Goal: Task Accomplishment & Management: Manage account settings

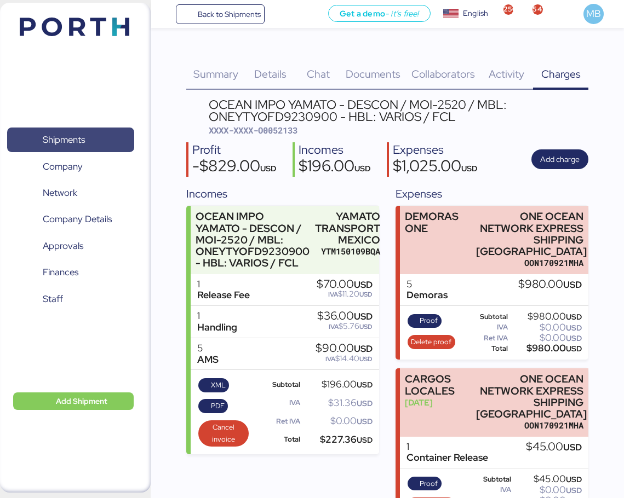
scroll to position [10, 0]
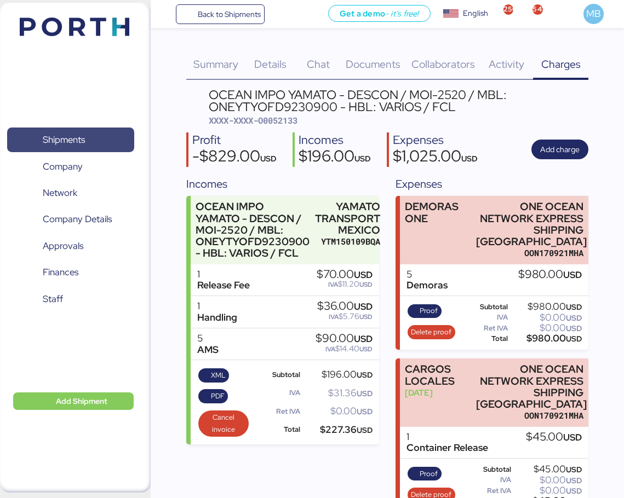
click at [80, 137] on span "Shipments" at bounding box center [64, 140] width 42 height 16
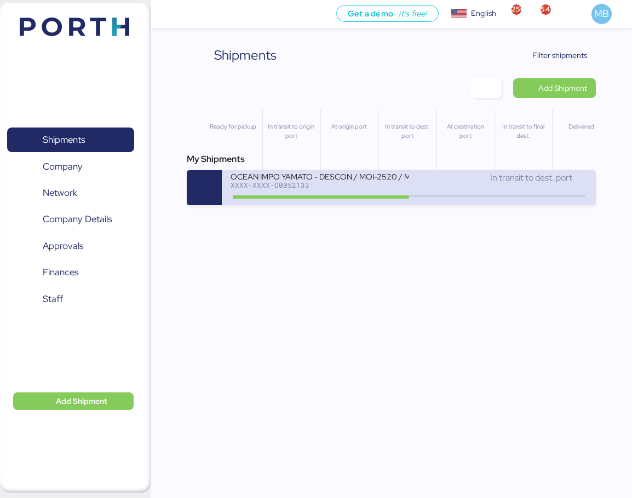
click at [435, 185] on div "In transit to dest. port" at bounding box center [498, 183] width 178 height 24
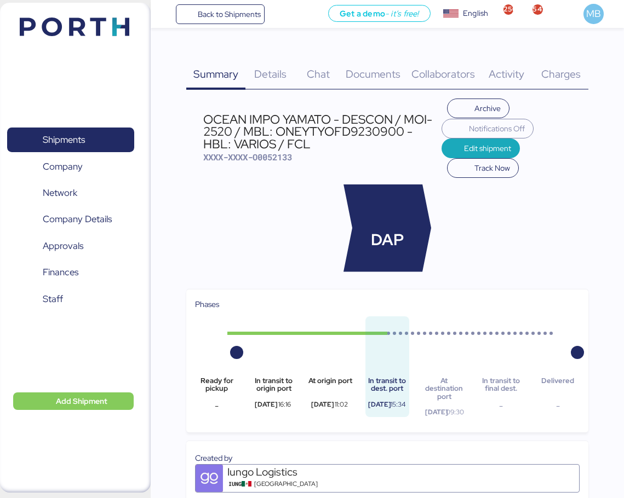
click at [273, 153] on span "XXXX-XXXX-O0052133" at bounding box center [247, 157] width 89 height 11
copy span "O0052133"
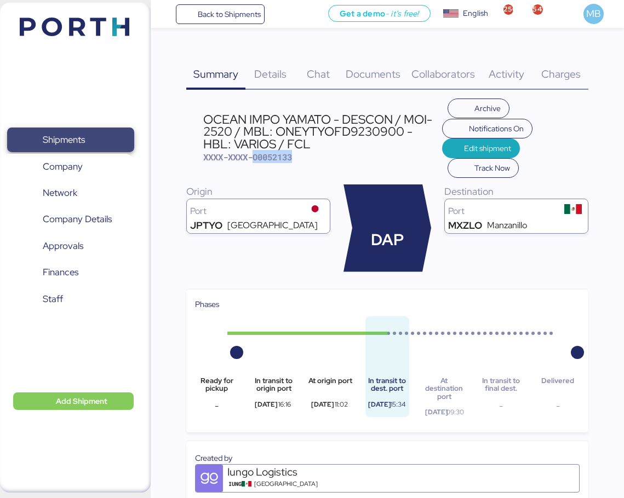
click at [90, 141] on span "Shipments" at bounding box center [70, 140] width 118 height 16
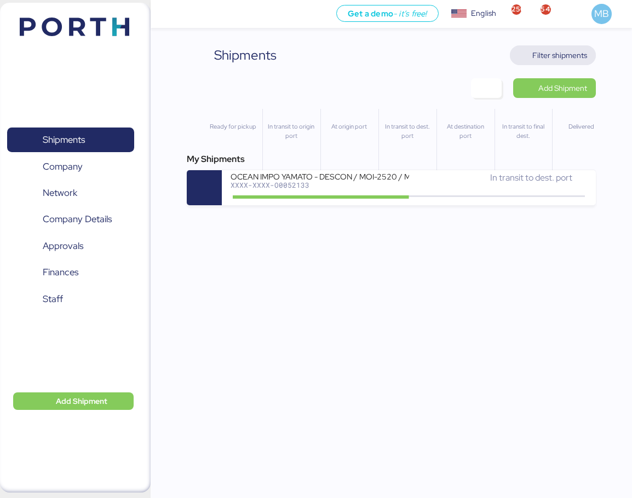
click at [569, 57] on span "Filter shipments" at bounding box center [559, 55] width 55 height 13
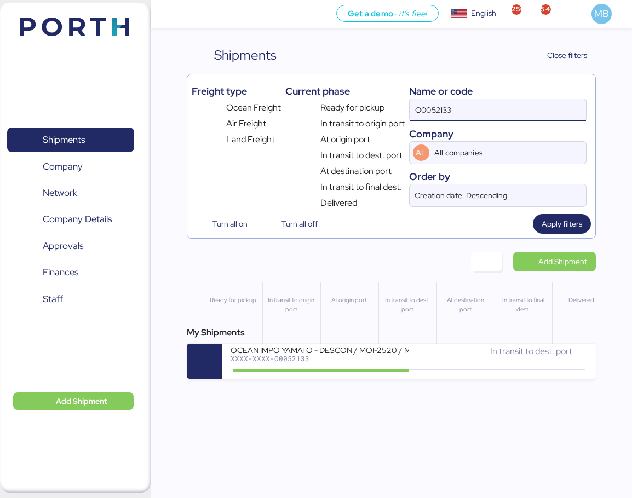
drag, startPoint x: 487, startPoint y: 107, endPoint x: 376, endPoint y: 99, distance: 111.4
click at [376, 99] on div "Freight type Ocean Freight Air Freight Land Freight Current phase Ready for pic…" at bounding box center [391, 144] width 399 height 131
paste input "A0052277"
type input "A0052277"
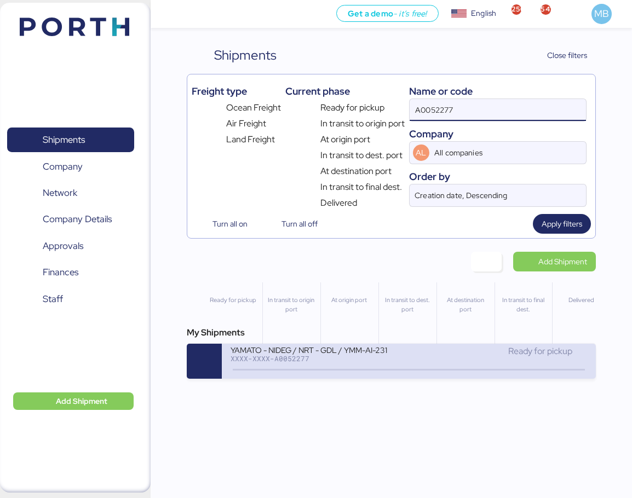
click at [407, 364] on icon at bounding box center [408, 370] width 53 height 12
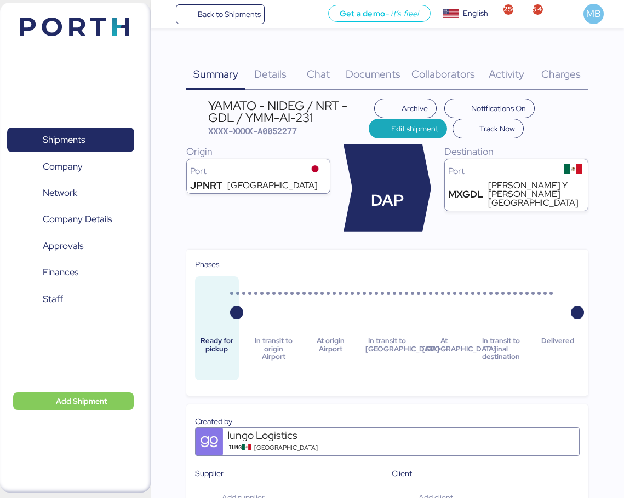
click at [570, 73] on span "Charges" at bounding box center [560, 74] width 39 height 14
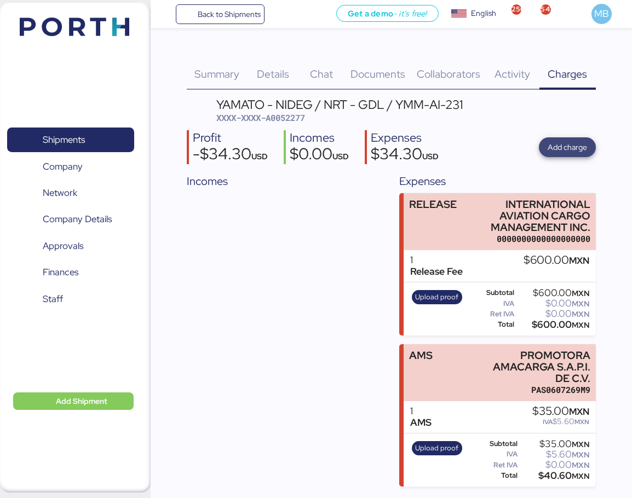
click at [569, 141] on span "Add charge" at bounding box center [567, 147] width 39 height 13
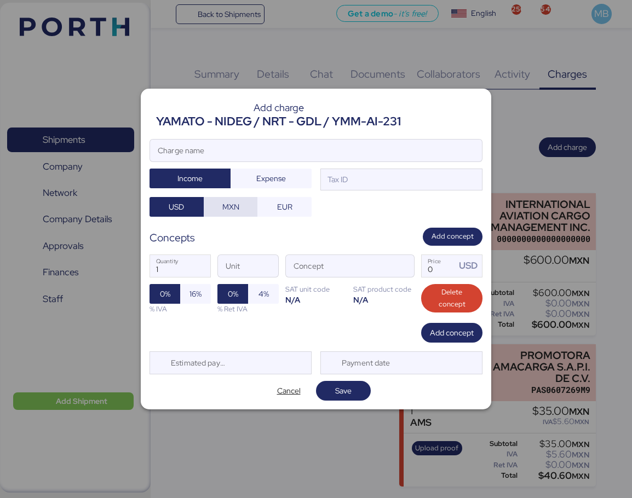
click at [227, 199] on span "MXN" at bounding box center [230, 206] width 37 height 15
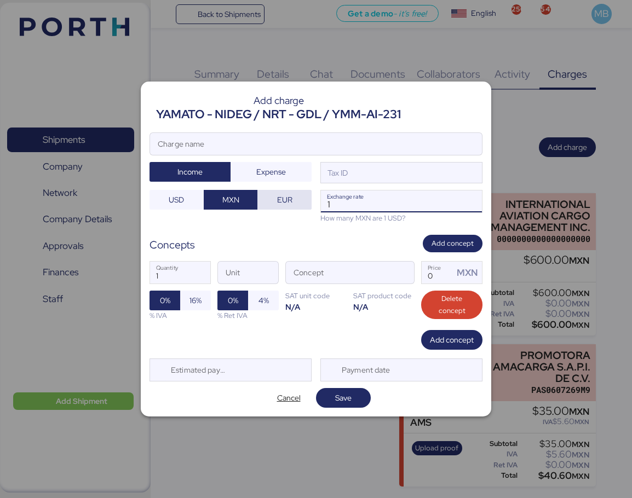
drag, startPoint x: 360, startPoint y: 204, endPoint x: 274, endPoint y: 194, distance: 86.0
click at [274, 194] on div "Charge name Income Expense Tax ID USD MXN EUR 1 Exchange rate How many MXN are …" at bounding box center [315, 177] width 333 height 91
paste input "8.4723"
type input "18.4723"
drag, startPoint x: 396, startPoint y: 119, endPoint x: 337, endPoint y: 118, distance: 58.6
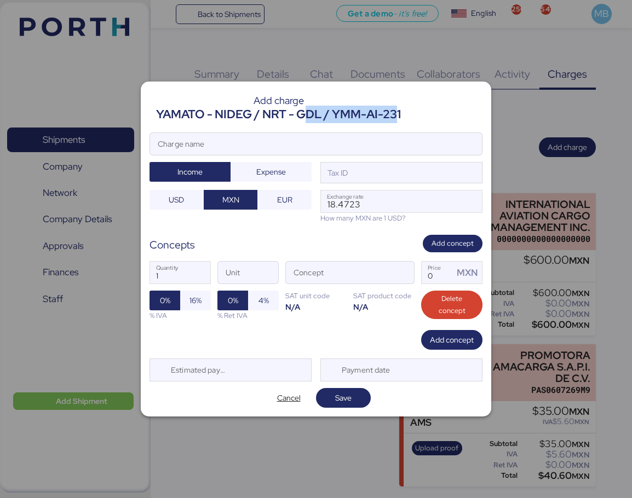
click at [310, 120] on div "YAMATO - NIDEG / NRT - GDL / YMM-AI-231" at bounding box center [278, 115] width 245 height 18
drag, startPoint x: 417, startPoint y: 119, endPoint x: 406, endPoint y: 119, distance: 11.5
click at [416, 119] on header "Add charge YAMATO - NIDEG / NRT - GDL / YMM-AI-231" at bounding box center [315, 106] width 333 height 33
drag, startPoint x: 403, startPoint y: 112, endPoint x: 151, endPoint y: 122, distance: 252.0
click at [151, 122] on header "Add charge YAMATO - NIDEG / NRT - GDL / YMM-AI-231" at bounding box center [315, 106] width 333 height 33
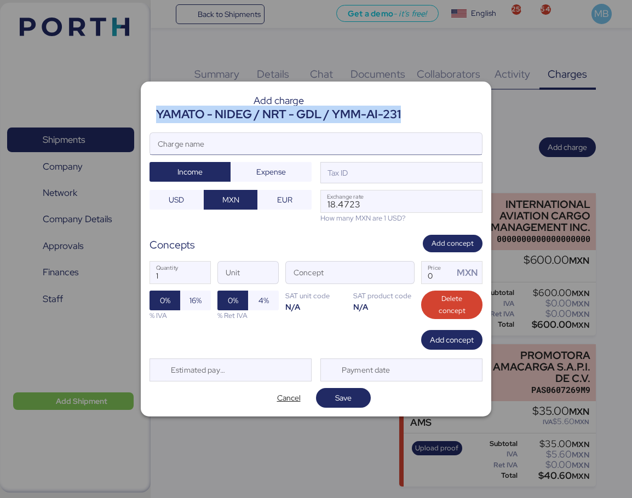
copy div "YAMATO - NIDEG / NRT - GDL / YMM-AI-231"
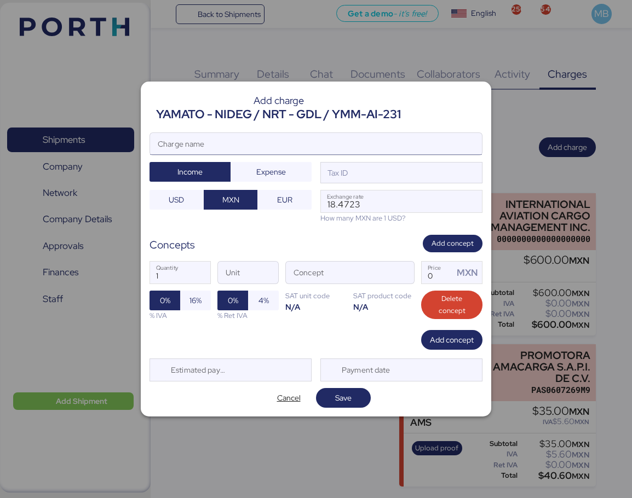
click at [264, 146] on input "Charge name" at bounding box center [316, 144] width 332 height 22
paste input "YAMATO - NIDEG / NRT - GDL / YMM-AI-231"
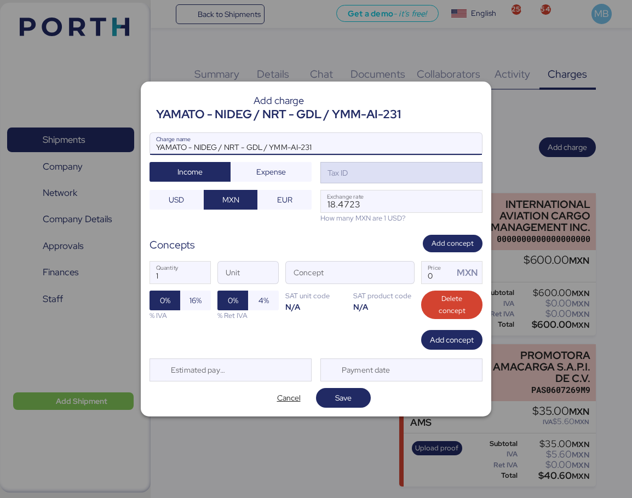
type input "YAMATO - NIDEG / NRT - GDL / YMM-AI-231"
click at [382, 170] on div "Tax ID" at bounding box center [401, 173] width 162 height 22
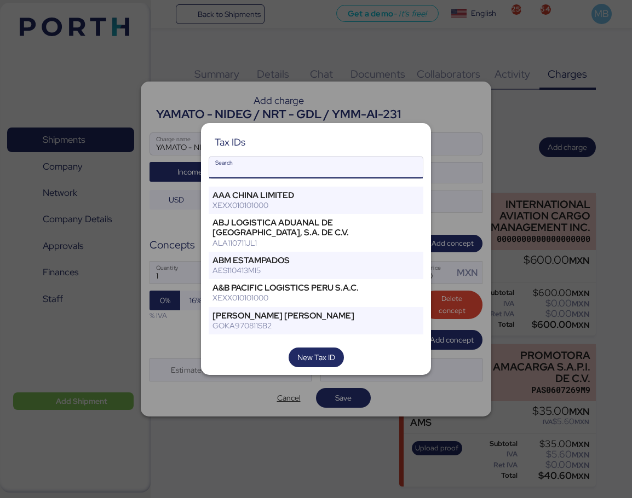
click at [314, 165] on input "Search" at bounding box center [316, 168] width 214 height 22
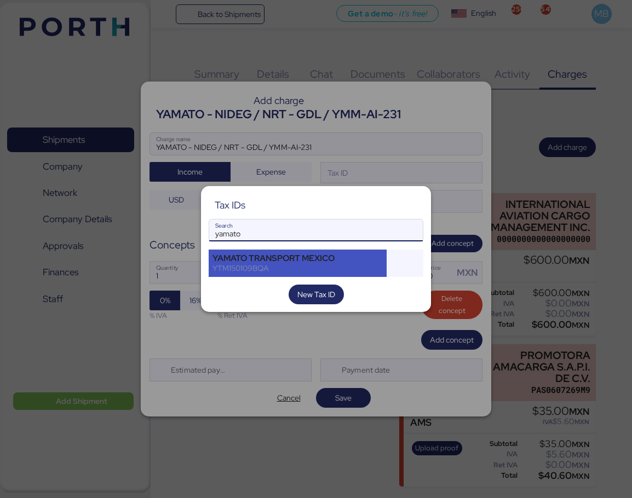
type input "yamato"
click at [304, 253] on div "YAMATO TRANSPORT MEXICO" at bounding box center [297, 258] width 170 height 10
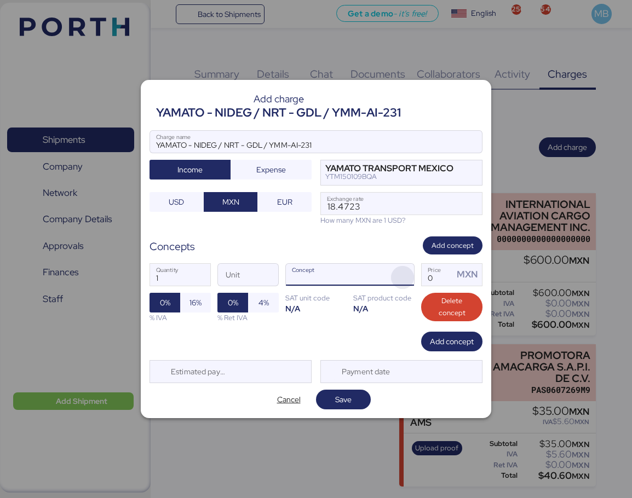
click at [401, 273] on span "button" at bounding box center [402, 277] width 23 height 23
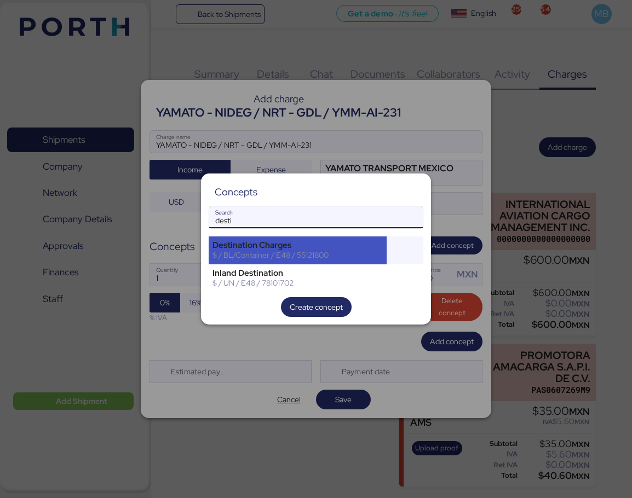
type input "desti"
click at [288, 247] on div "Destination Charges" at bounding box center [297, 245] width 170 height 10
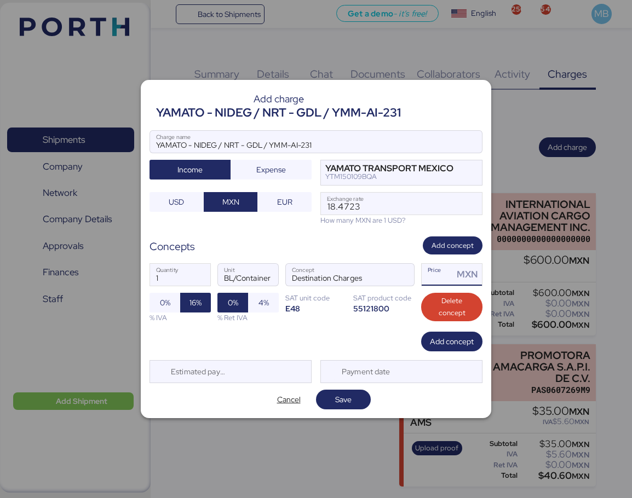
drag, startPoint x: 440, startPoint y: 278, endPoint x: 417, endPoint y: 278, distance: 22.4
click at [417, 278] on div "1 Quantity BL/Container Unit Destination Charges Concept Price MXN 0% 16% % IVA…" at bounding box center [315, 293] width 333 height 77
type input "700"
click at [461, 341] on span "Add concept" at bounding box center [452, 341] width 44 height 13
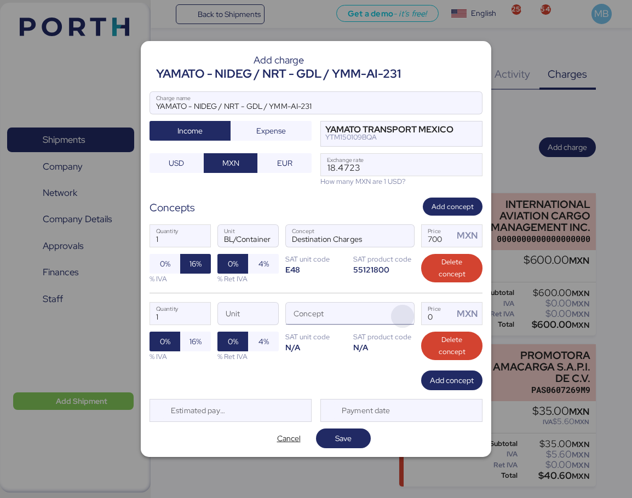
click at [400, 306] on span "button" at bounding box center [402, 316] width 23 height 23
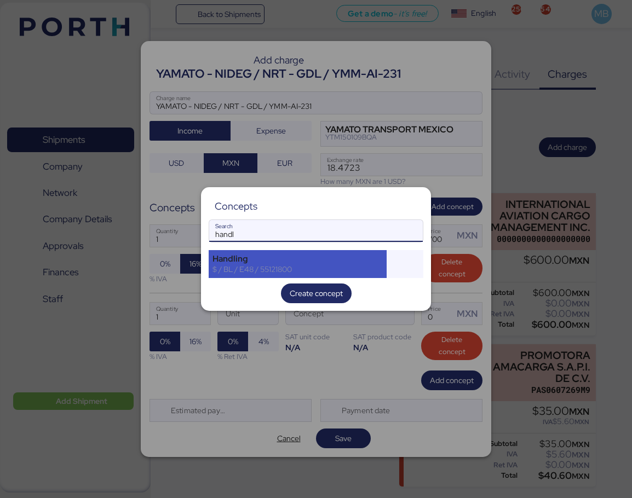
type input "handl"
click at [295, 257] on div "Handling" at bounding box center [297, 259] width 170 height 10
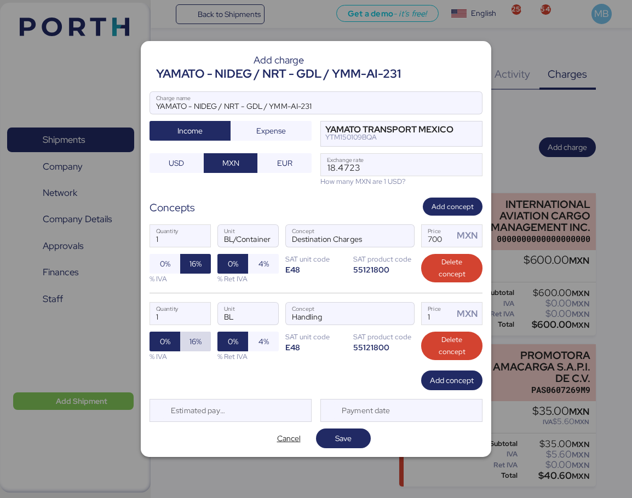
click at [198, 341] on span "16%" at bounding box center [195, 341] width 12 height 13
drag, startPoint x: 445, startPoint y: 312, endPoint x: 401, endPoint y: 307, distance: 44.1
click at [401, 307] on div "1 Quantity BL Unit Handling Concept 1 Price MXN 0% 16% % IVA 0% 4% % Ret IVA SA…" at bounding box center [315, 332] width 333 height 78
type input "680"
click at [457, 375] on span "Add concept" at bounding box center [452, 380] width 44 height 13
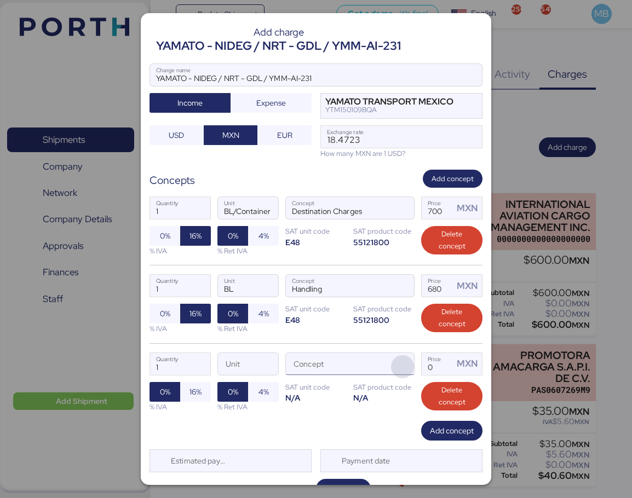
click at [391, 365] on span "button" at bounding box center [402, 366] width 23 height 23
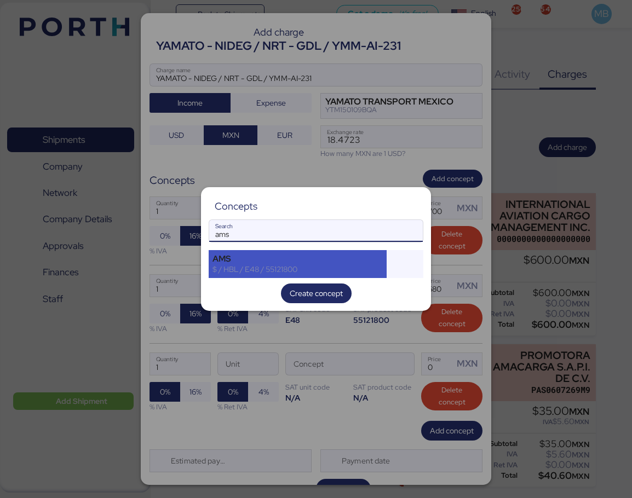
type input "ams"
click at [292, 264] on div "$ / HBL / E48 / 55121800" at bounding box center [297, 269] width 170 height 10
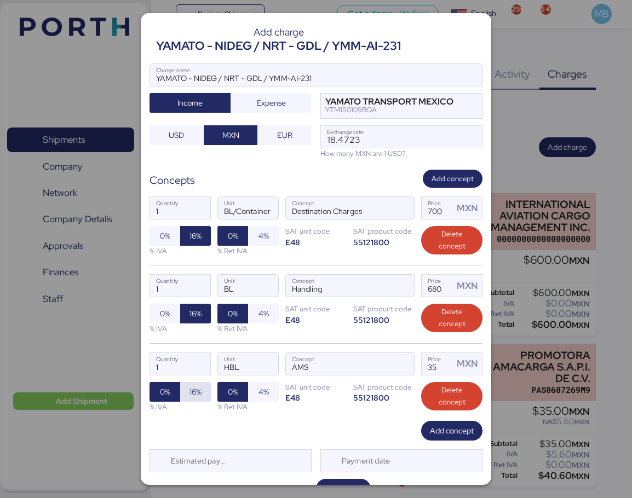
click at [189, 389] on span "16%" at bounding box center [195, 391] width 12 height 13
drag, startPoint x: 437, startPoint y: 359, endPoint x: 393, endPoint y: 351, distance: 45.1
click at [393, 351] on div "1 Quantity HBL Unit AMS Concept 35 Price MXN 0% 16% % IVA 0% 4% % Ret IVA SAT u…" at bounding box center [315, 382] width 333 height 78
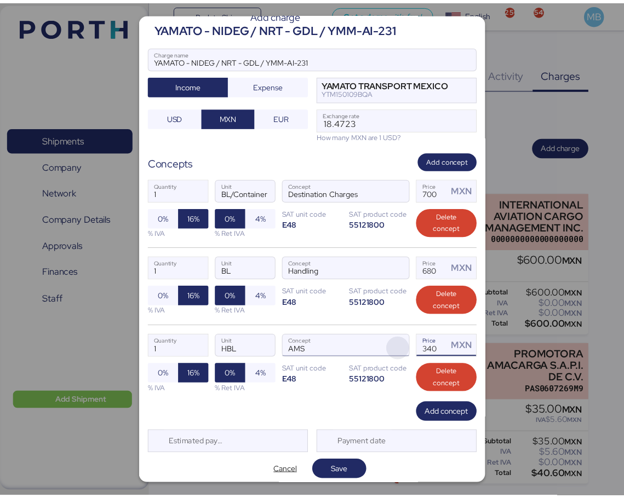
scroll to position [22, 0]
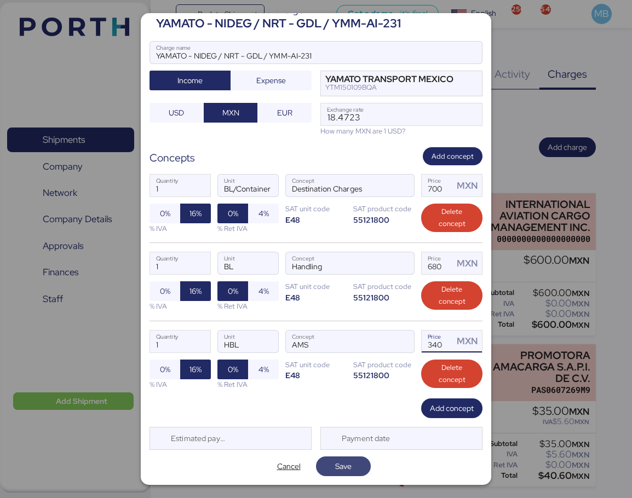
type input "340"
click at [354, 465] on span "Save" at bounding box center [343, 466] width 37 height 15
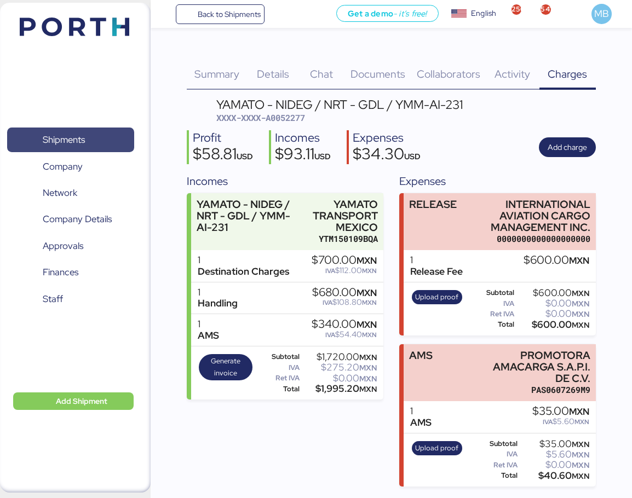
click at [70, 136] on span "Shipments" at bounding box center [64, 140] width 42 height 16
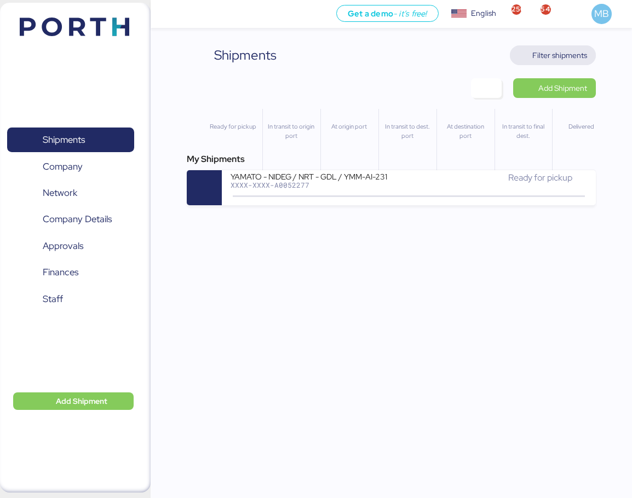
click at [579, 57] on span "Filter shipments" at bounding box center [559, 55] width 55 height 13
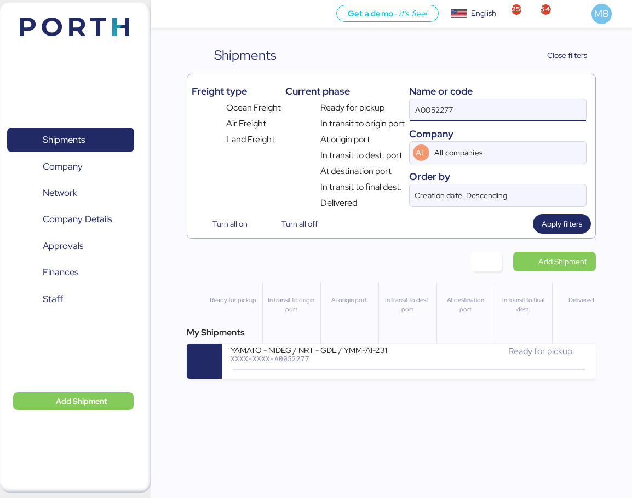
drag, startPoint x: 486, startPoint y: 112, endPoint x: 378, endPoint y: 110, distance: 108.4
click at [378, 110] on div "Freight type Ocean Freight Air Freight Land Freight Current phase Ready for pic…" at bounding box center [391, 144] width 399 height 131
paste input "O0052285"
type input "O0052285"
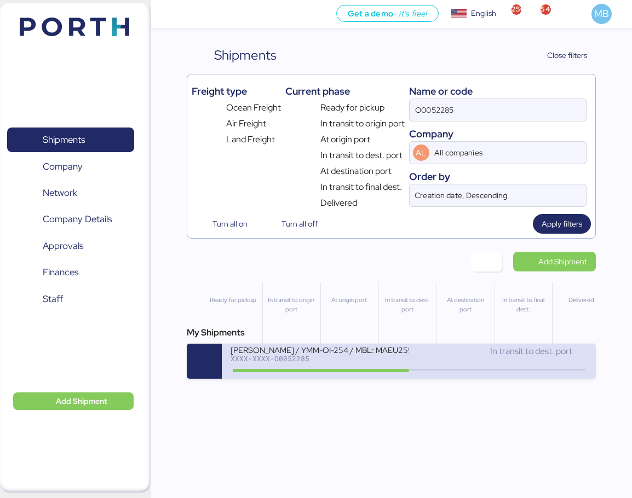
click at [430, 359] on div "In transit to dest. port" at bounding box center [498, 357] width 178 height 24
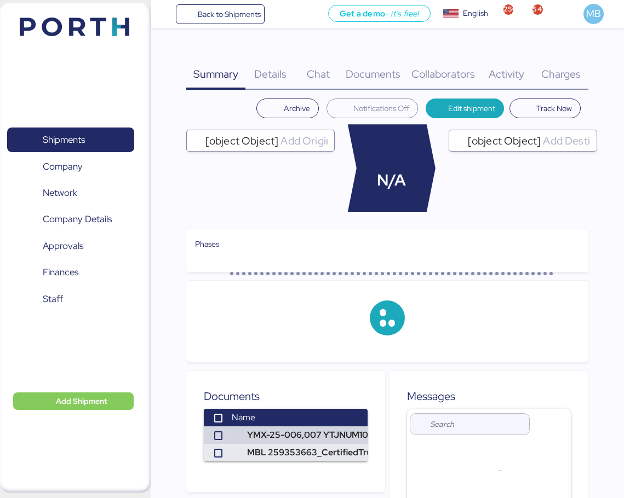
click at [569, 59] on div "Charges 0" at bounding box center [560, 67] width 55 height 44
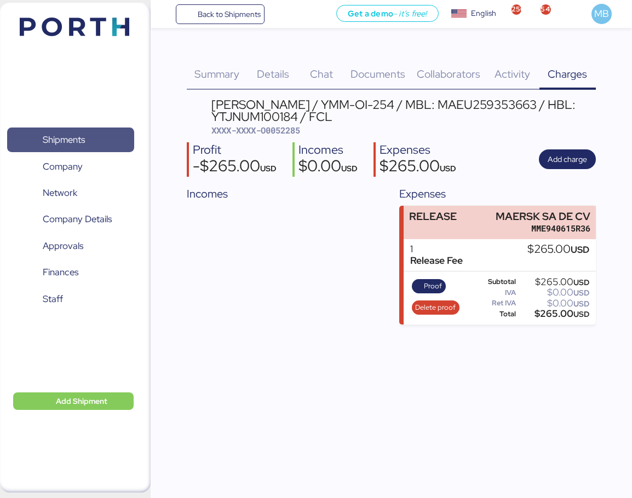
click at [106, 133] on span "Shipments" at bounding box center [70, 140] width 118 height 16
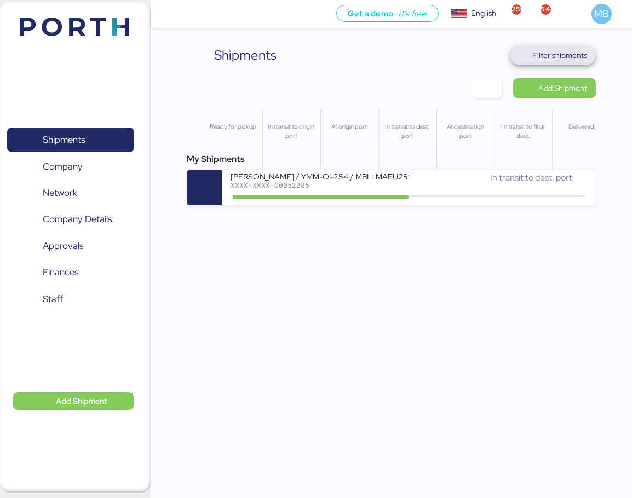
click at [562, 64] on span "Filter shipments" at bounding box center [553, 55] width 86 height 20
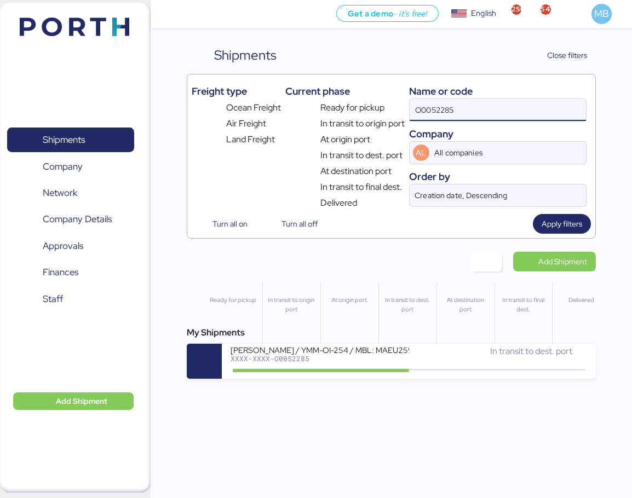
drag, startPoint x: 456, startPoint y: 108, endPoint x: 324, endPoint y: 108, distance: 132.0
click at [324, 108] on div "Freight type Ocean Freight Air Freight Land Freight Current phase Ready for pic…" at bounding box center [391, 144] width 399 height 131
type input "yamato"
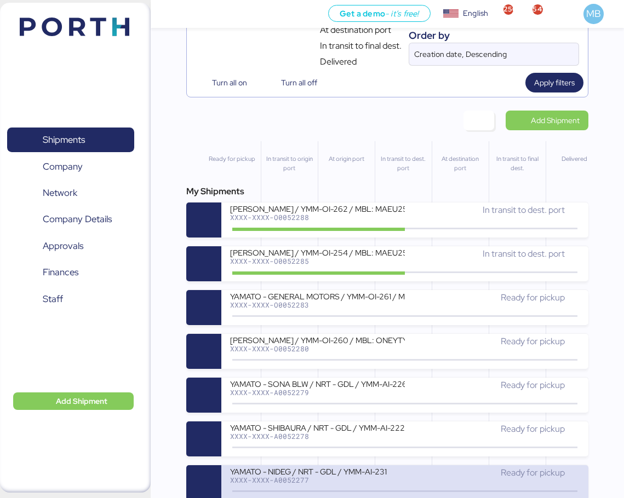
scroll to position [329, 0]
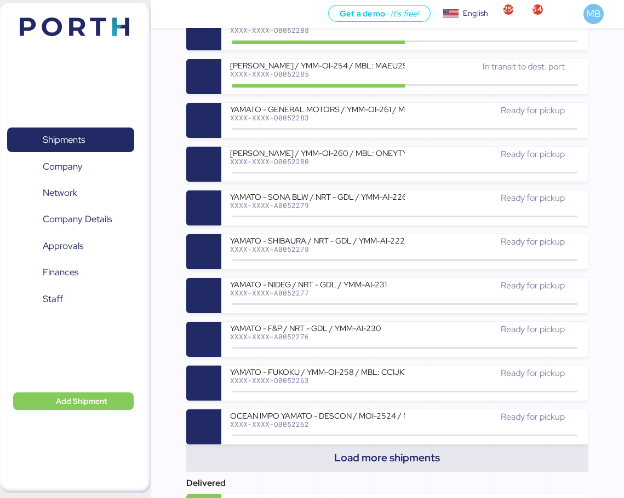
click at [404, 456] on span "Load more shipments" at bounding box center [387, 458] width 106 height 18
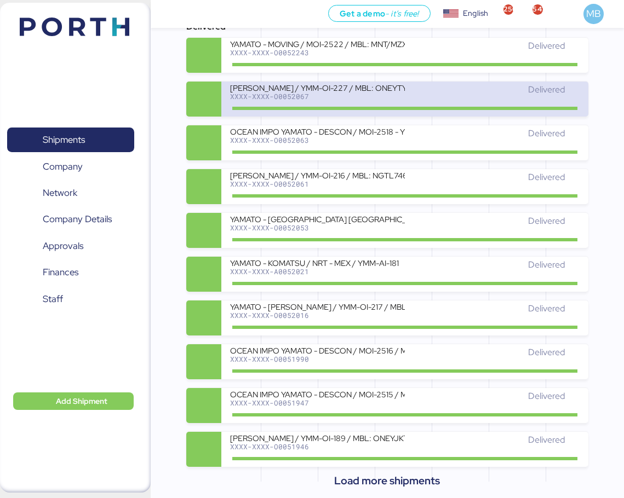
scroll to position [1233, 0]
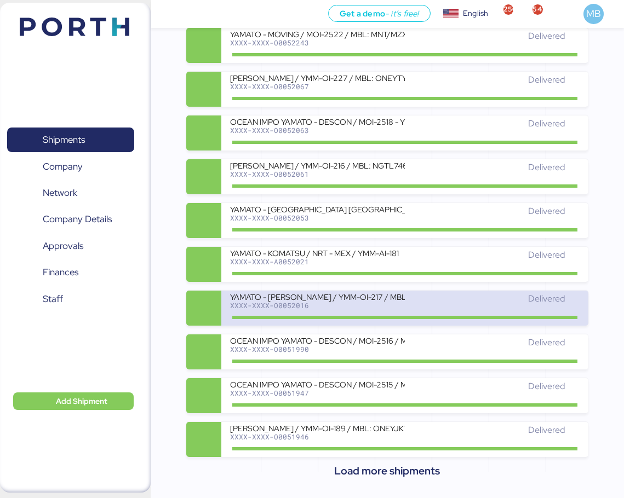
click at [416, 307] on div "Delivered" at bounding box center [492, 304] width 175 height 24
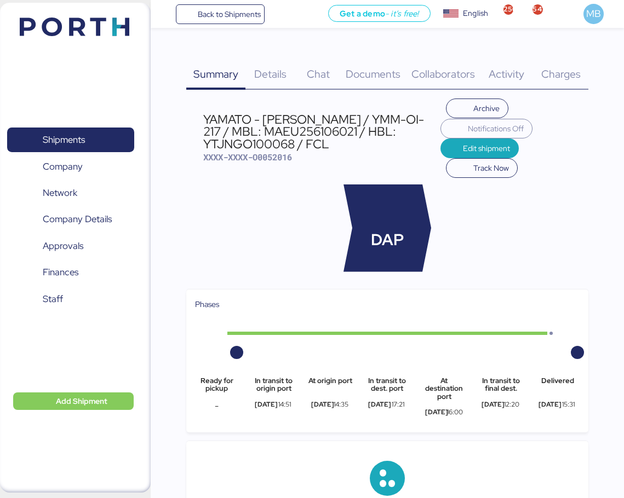
click at [267, 78] on span "Details" at bounding box center [270, 74] width 32 height 14
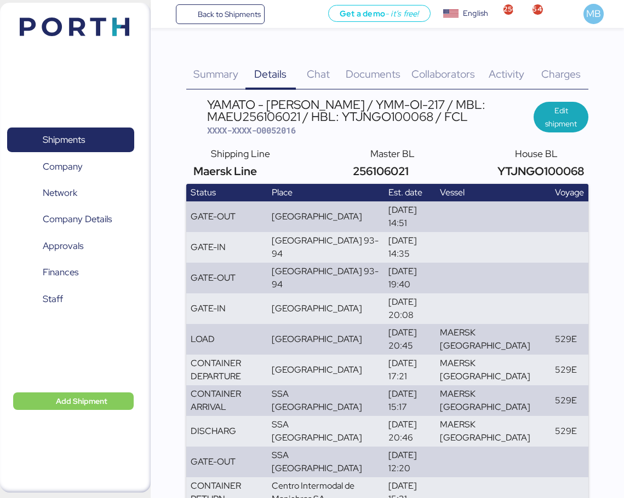
click at [571, 71] on span "Charges" at bounding box center [560, 74] width 39 height 14
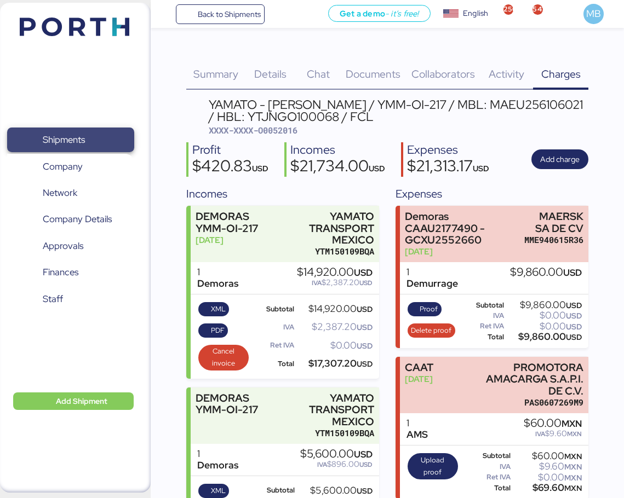
click at [81, 137] on span "Shipments" at bounding box center [64, 140] width 42 height 16
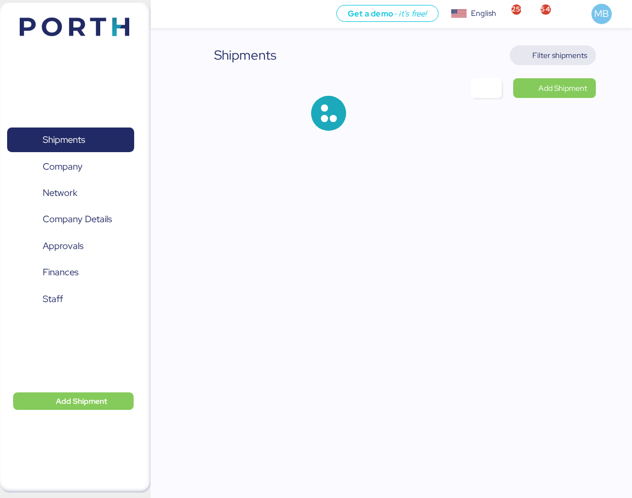
click at [577, 59] on span "Filter shipments" at bounding box center [559, 55] width 55 height 13
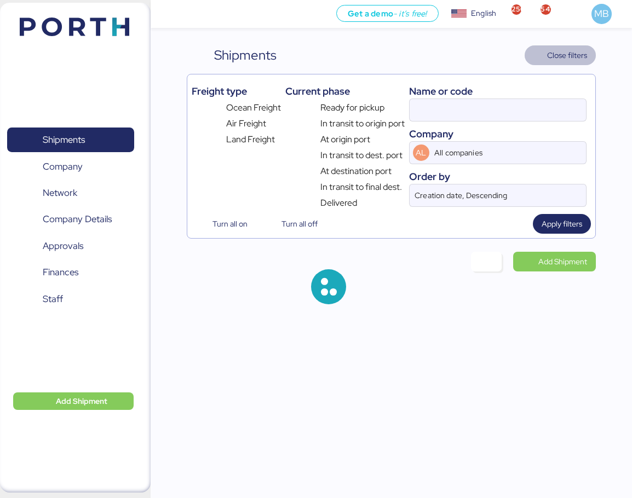
type input "yamato"
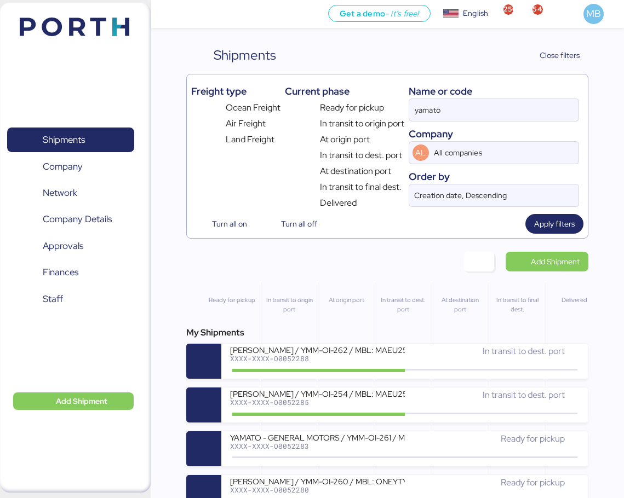
drag, startPoint x: 516, startPoint y: 110, endPoint x: 377, endPoint y: 109, distance: 139.1
click at [377, 109] on div "Freight type Ocean Freight Air Freight Land Freight Current phase Ready for pic…" at bounding box center [387, 144] width 392 height 131
paste input "O0052285"
type input "O0052285"
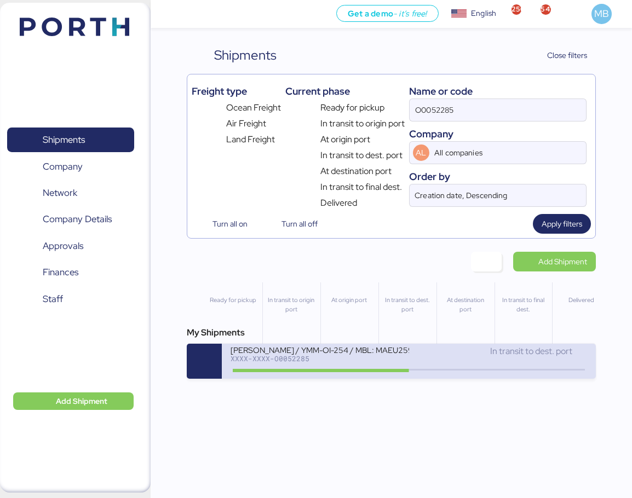
click at [481, 354] on div "In transit to dest. port" at bounding box center [498, 351] width 178 height 13
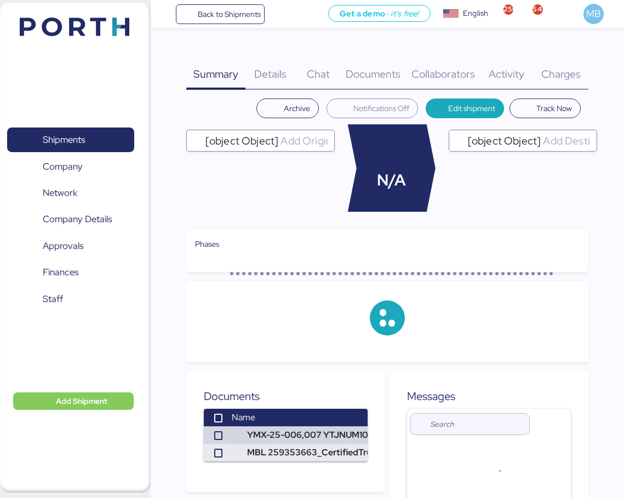
click at [569, 67] on span "Charges" at bounding box center [560, 74] width 39 height 14
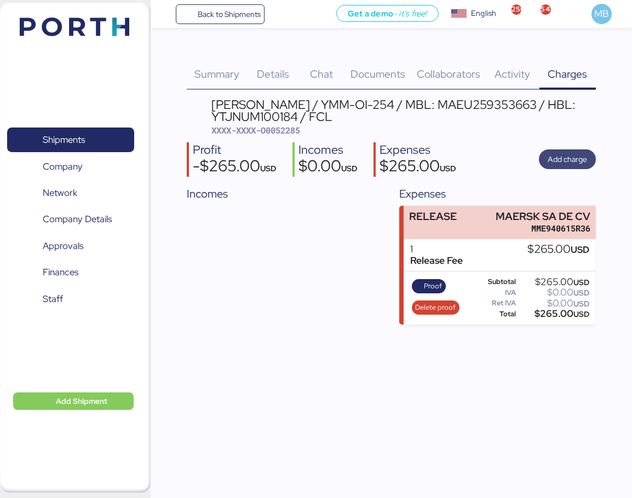
click at [564, 165] on span "Add charge" at bounding box center [567, 159] width 39 height 13
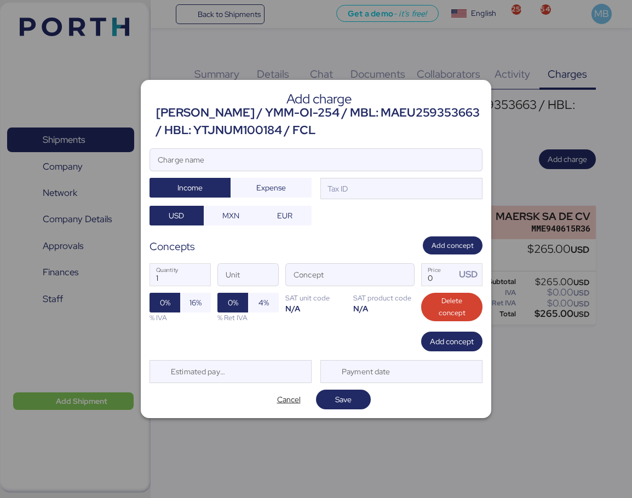
drag, startPoint x: 425, startPoint y: 131, endPoint x: 156, endPoint y: 111, distance: 270.1
click at [156, 111] on div "[PERSON_NAME] / YMM-OI-254 / MBL: MAEU259353663 / HBL: YTJNUM100184 / FCL" at bounding box center [319, 122] width 326 height 36
copy div "[PERSON_NAME] / YMM-OI-254 / MBL: MAEU259353663 / HBL: YTJNUM100184 / FCL"
click at [273, 170] on input "Charge name" at bounding box center [316, 160] width 332 height 22
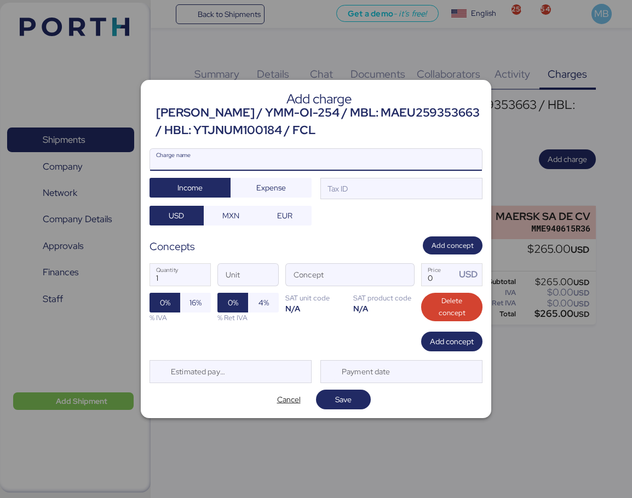
paste input "[PERSON_NAME] / YMM-OI-254 / MBL: MAEU259353663 / HBL: YTJNUM100184 / FCL"
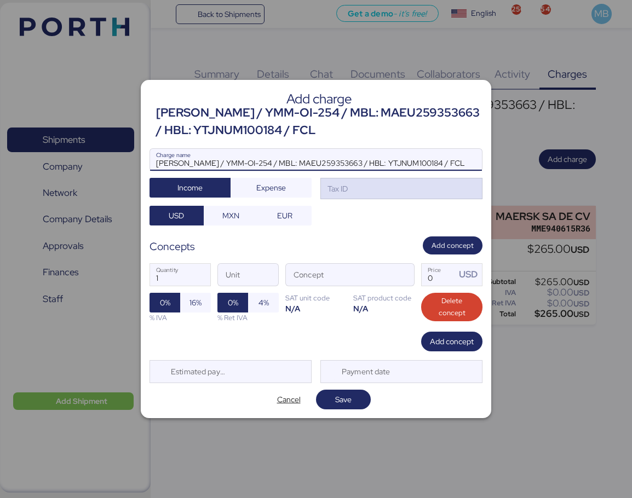
scroll to position [0, 11]
type input "[PERSON_NAME] / YMM-OI-254 / MBL: MAEU259353663 / HBL: YTJNUM100184 / FCL"
click at [393, 191] on div "Tax ID" at bounding box center [401, 189] width 162 height 22
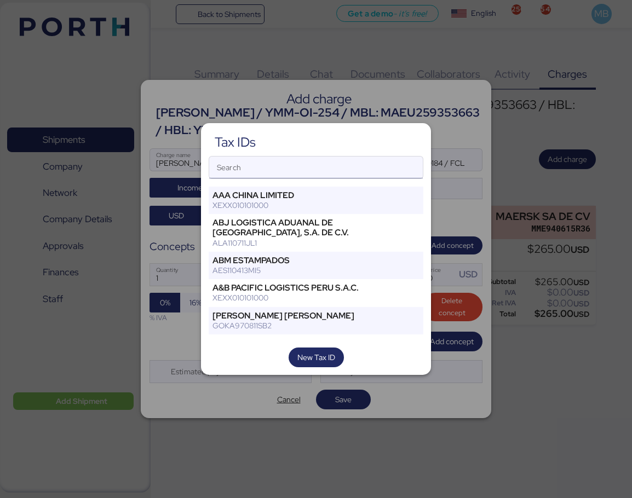
click at [316, 177] on input "Search" at bounding box center [316, 168] width 214 height 22
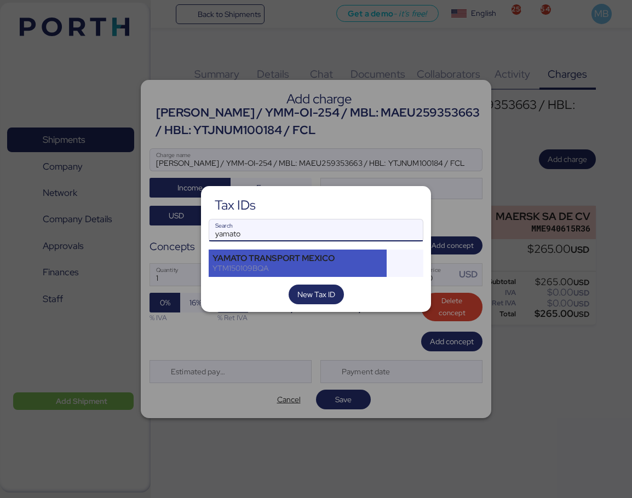
type input "yamato"
click at [339, 269] on div "YTM150109BQA" at bounding box center [297, 268] width 170 height 10
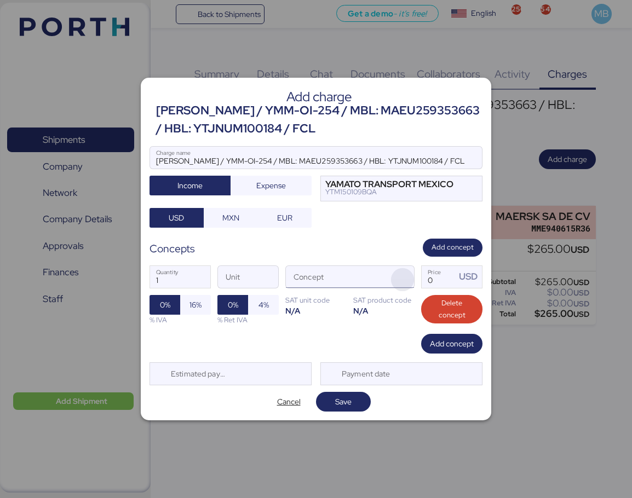
click at [407, 279] on span "button" at bounding box center [402, 279] width 23 height 23
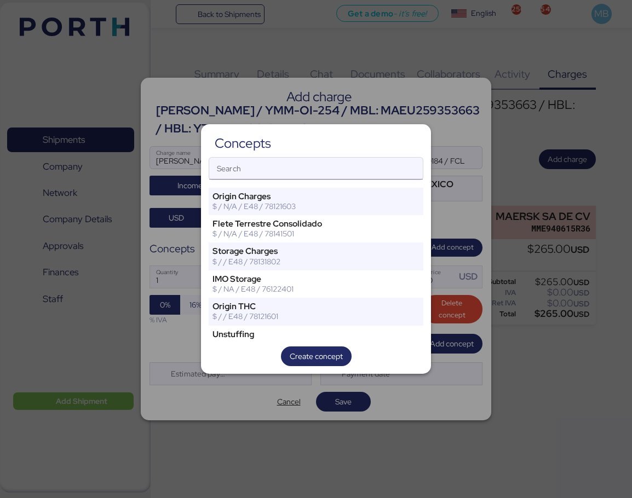
click at [302, 165] on input "Search" at bounding box center [316, 169] width 214 height 22
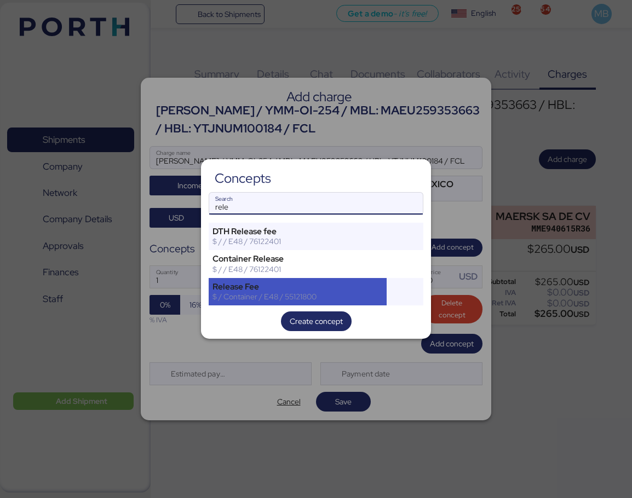
type input "rele"
click at [233, 292] on div "$ / Container / E48 / 55121800" at bounding box center [297, 297] width 170 height 10
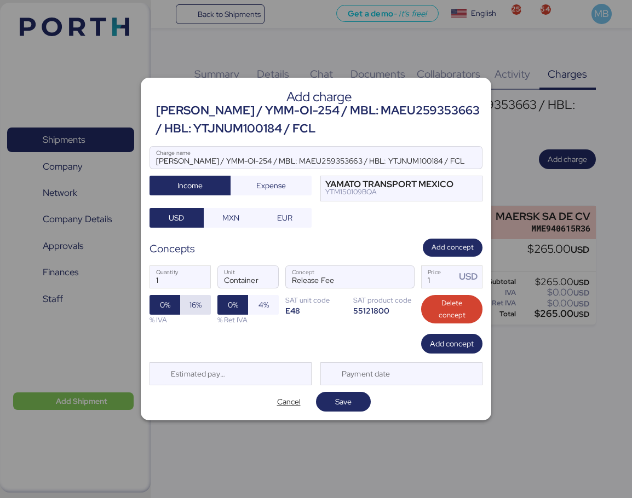
click at [194, 305] on span "16%" at bounding box center [195, 304] width 12 height 13
click at [416, 281] on div "1 Quantity Container Unit Release Fee Concept 1 Price USD 0% 16% % IVA 0% 4% % …" at bounding box center [315, 295] width 333 height 77
type input "290"
click at [447, 344] on span "Add concept" at bounding box center [452, 343] width 44 height 13
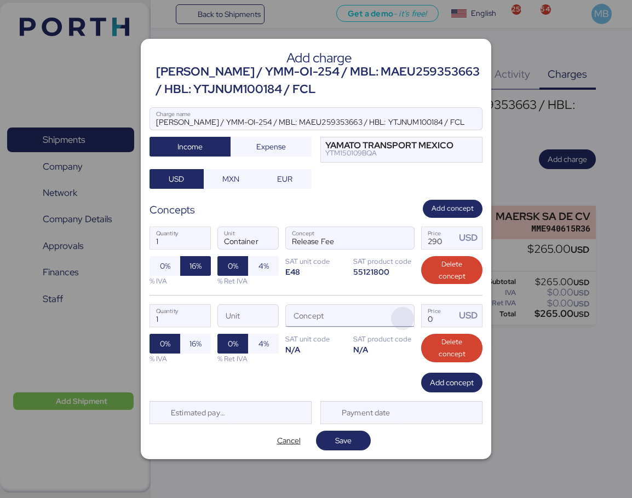
click at [406, 320] on span "button" at bounding box center [402, 318] width 23 height 23
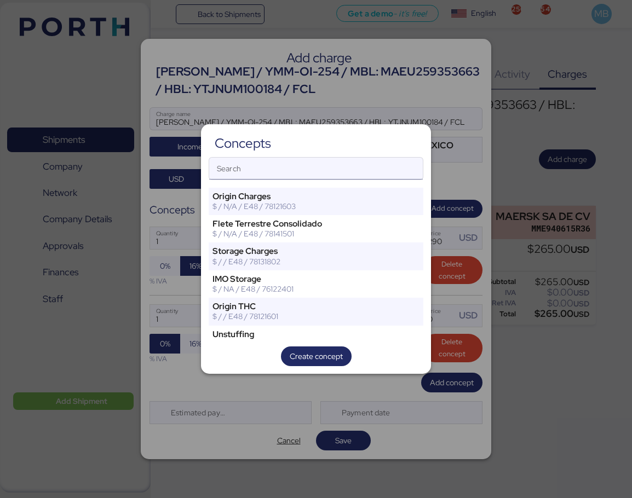
click at [272, 174] on input "Search" at bounding box center [316, 169] width 214 height 22
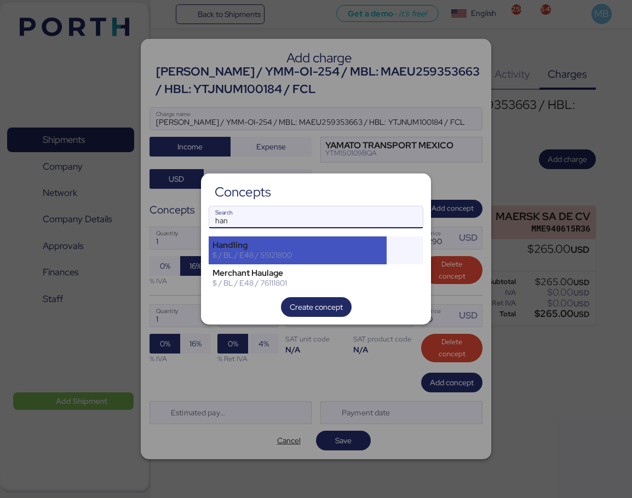
type input "han"
click at [284, 239] on div "Handling $ / BL / E48 / 55121800" at bounding box center [298, 250] width 178 height 27
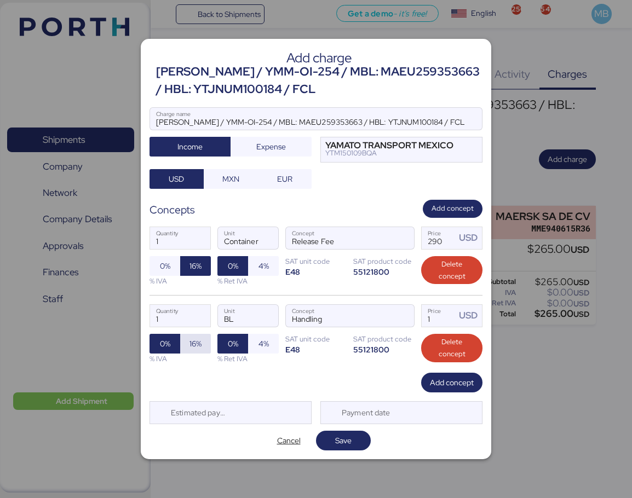
click at [192, 341] on span "16%" at bounding box center [195, 343] width 12 height 13
drag, startPoint x: 442, startPoint y: 315, endPoint x: 376, endPoint y: 316, distance: 65.7
click at [376, 316] on div "1 Quantity BL Unit Handling Concept 1 Price USD 0% 16% % IVA 0% 4% % Ret IVA SA…" at bounding box center [315, 334] width 333 height 78
type input "36"
click at [454, 385] on span "Add concept" at bounding box center [452, 382] width 44 height 13
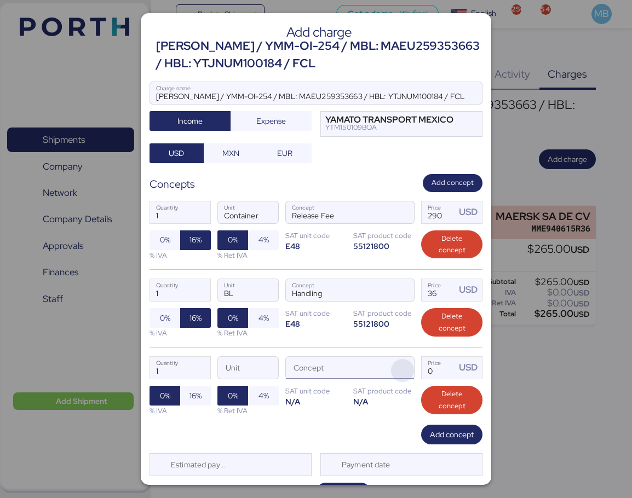
click at [404, 360] on span "button" at bounding box center [402, 370] width 23 height 23
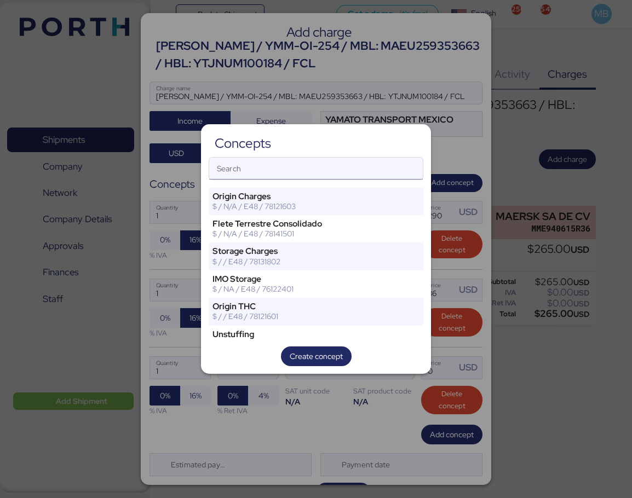
click at [292, 175] on input "Search" at bounding box center [316, 169] width 214 height 22
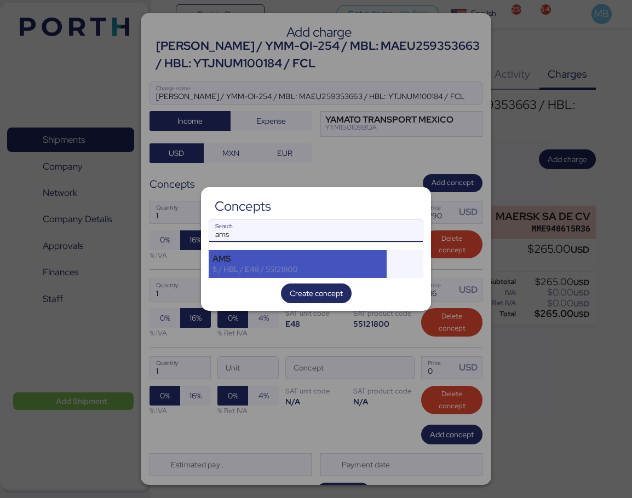
type input "ams"
click at [273, 260] on div "AMS" at bounding box center [297, 259] width 170 height 10
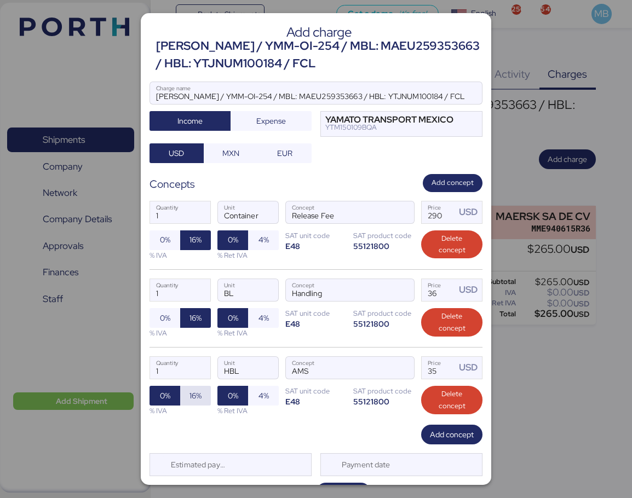
click at [197, 390] on span "16%" at bounding box center [195, 395] width 12 height 13
drag, startPoint x: 428, startPoint y: 368, endPoint x: 406, endPoint y: 369, distance: 21.4
click at [406, 369] on div "1 Quantity HBL Unit AMS Concept 35 Price USD 0% 16% % IVA 0% 4% % Ret IVA SAT u…" at bounding box center [315, 386] width 333 height 78
click at [437, 379] on div "1 Quantity HBL Unit AMS Concept 35 Price USD 0% 16% % IVA 0% 4% % Ret IVA SAT u…" at bounding box center [315, 386] width 333 height 78
drag, startPoint x: 435, startPoint y: 368, endPoint x: 391, endPoint y: 368, distance: 43.3
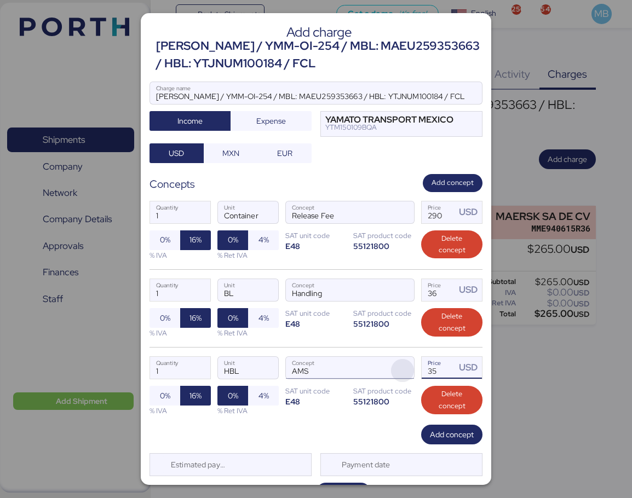
click at [392, 368] on div "1 Quantity HBL Unit AMS Concept 35 Price USD 0% 16% % IVA 0% 4% % Ret IVA SAT u…" at bounding box center [315, 386] width 333 height 78
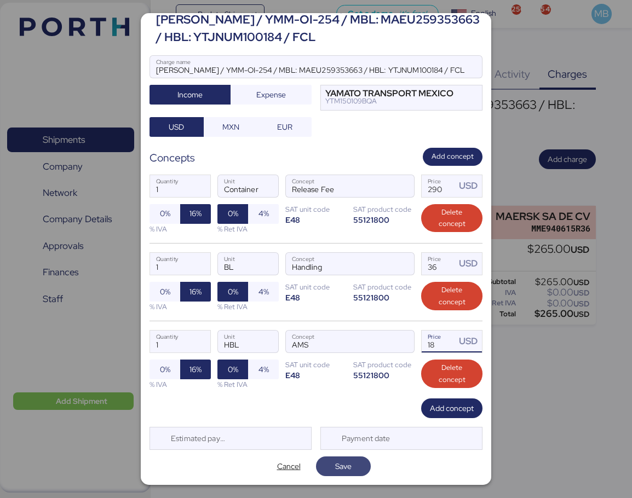
type input "18"
click at [352, 469] on span "Save" at bounding box center [343, 466] width 37 height 15
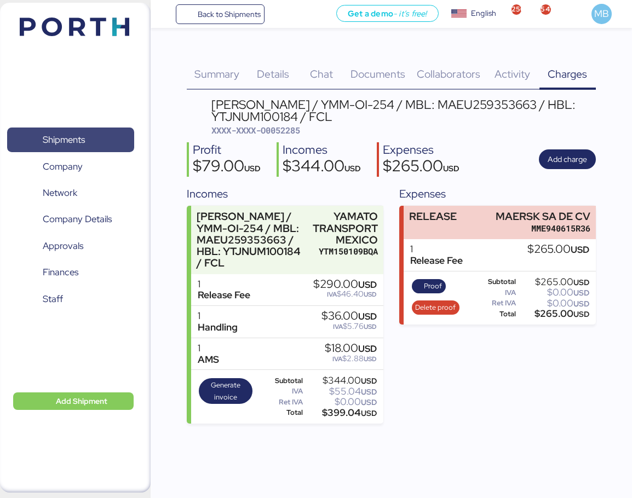
click at [67, 134] on span "Shipments" at bounding box center [64, 140] width 42 height 16
